Goal: Navigation & Orientation: Find specific page/section

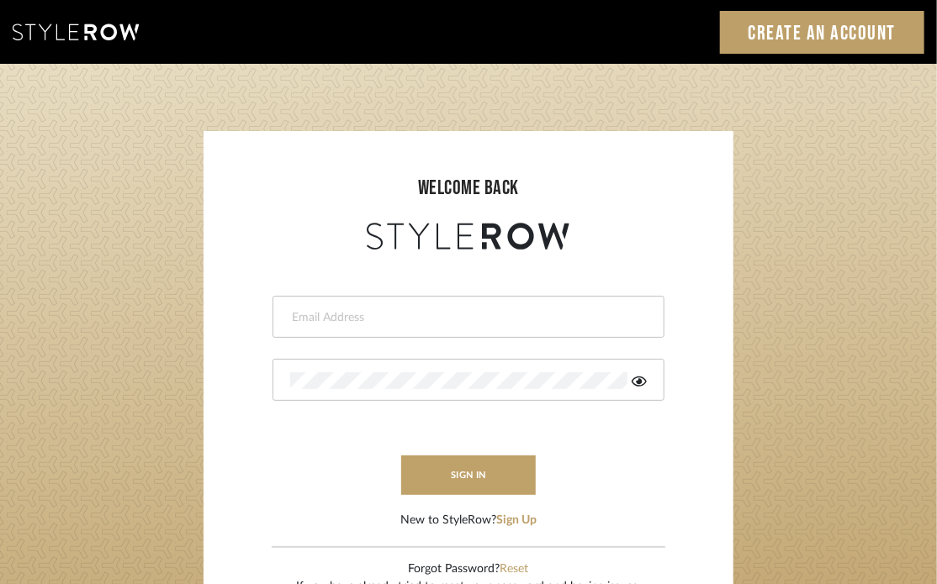
click at [417, 316] on input "email" at bounding box center [466, 317] width 352 height 17
type input "[PERSON_NAME][EMAIL_ADDRESS][DOMAIN_NAME]"
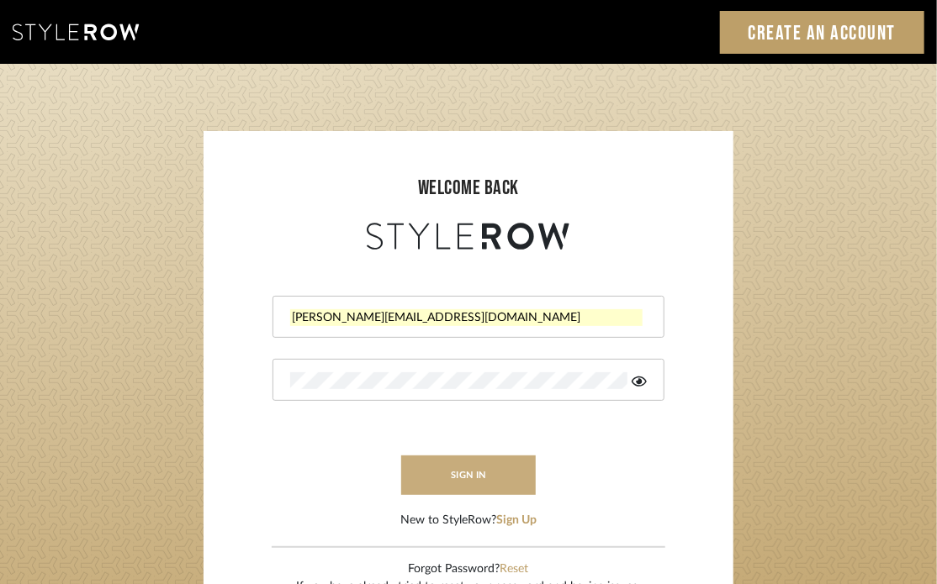
click at [511, 462] on button "sign in" at bounding box center [468, 476] width 135 height 40
